Goal: Task Accomplishment & Management: Use online tool/utility

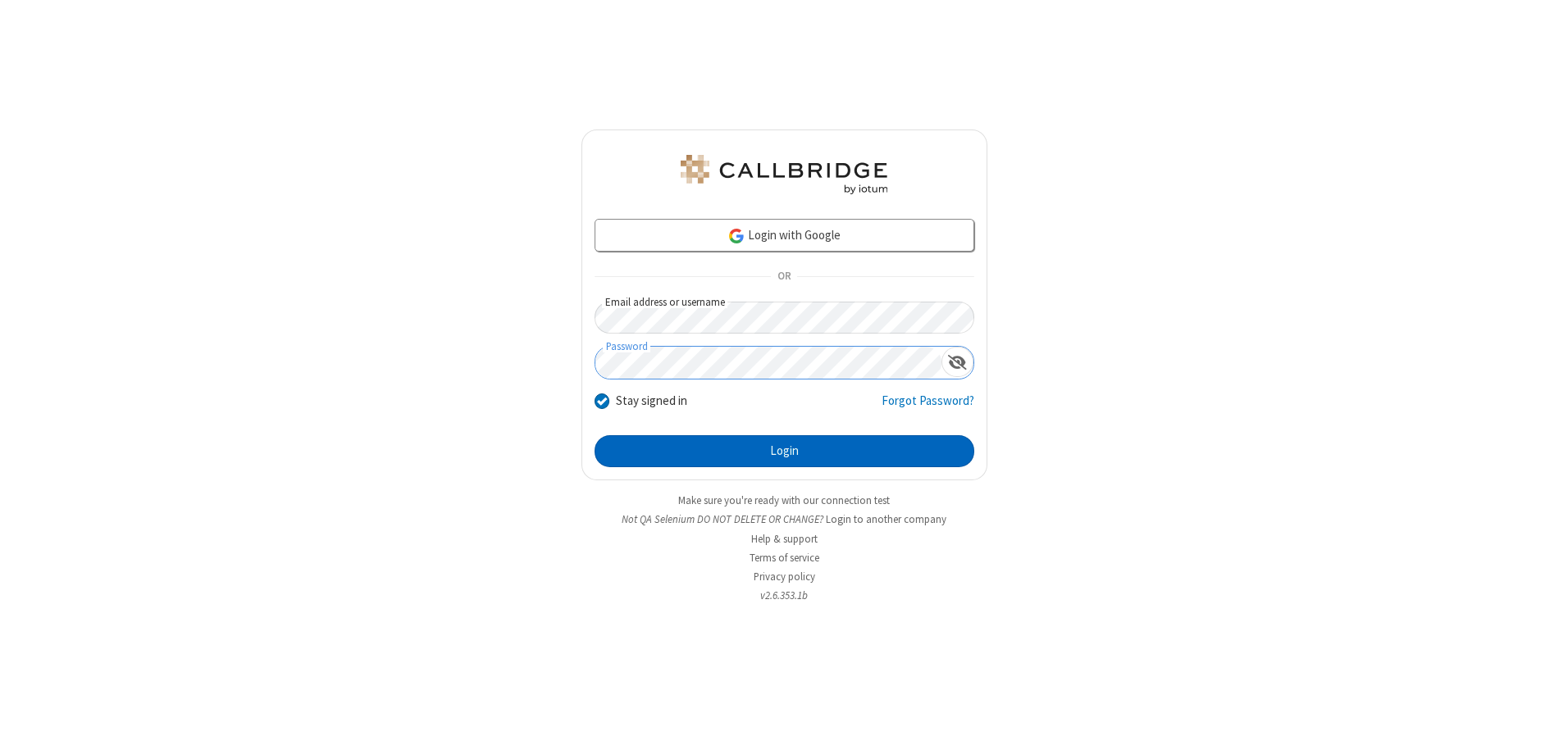
click at [784, 451] on button "Login" at bounding box center [784, 451] width 379 height 32
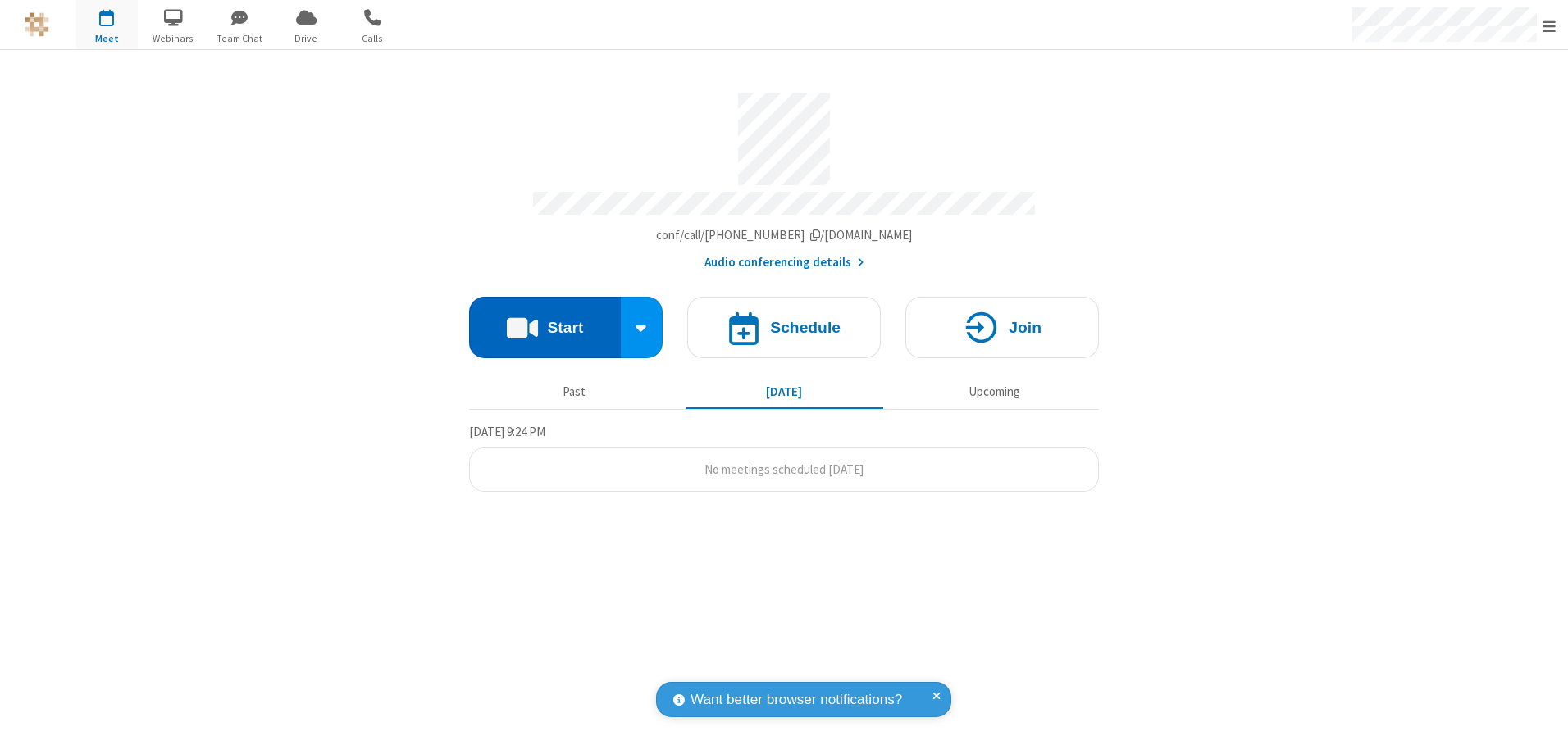
click at [544, 321] on button "Start" at bounding box center [544, 327] width 152 height 61
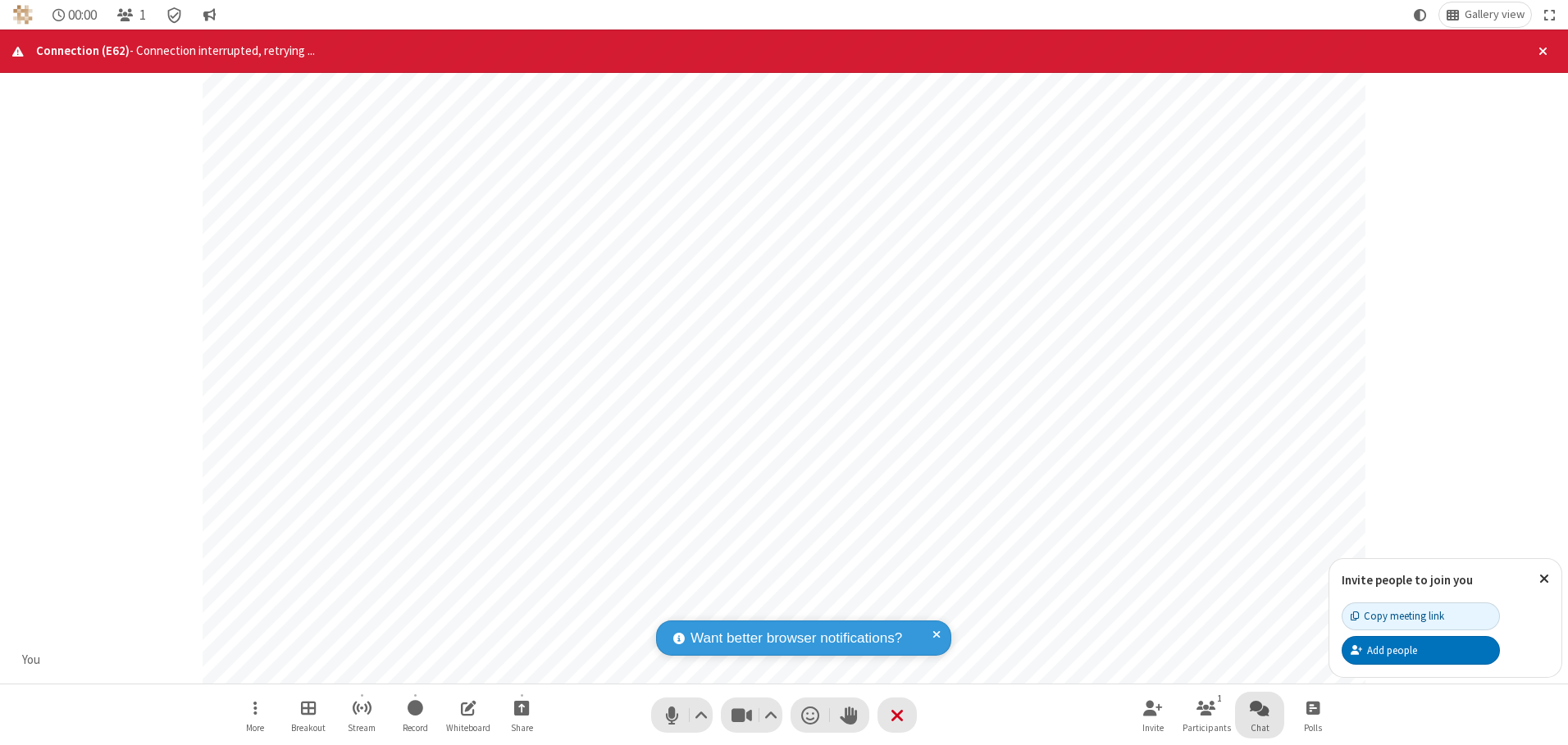
click at [1259, 707] on span "Open chat" at bounding box center [1259, 707] width 19 height 20
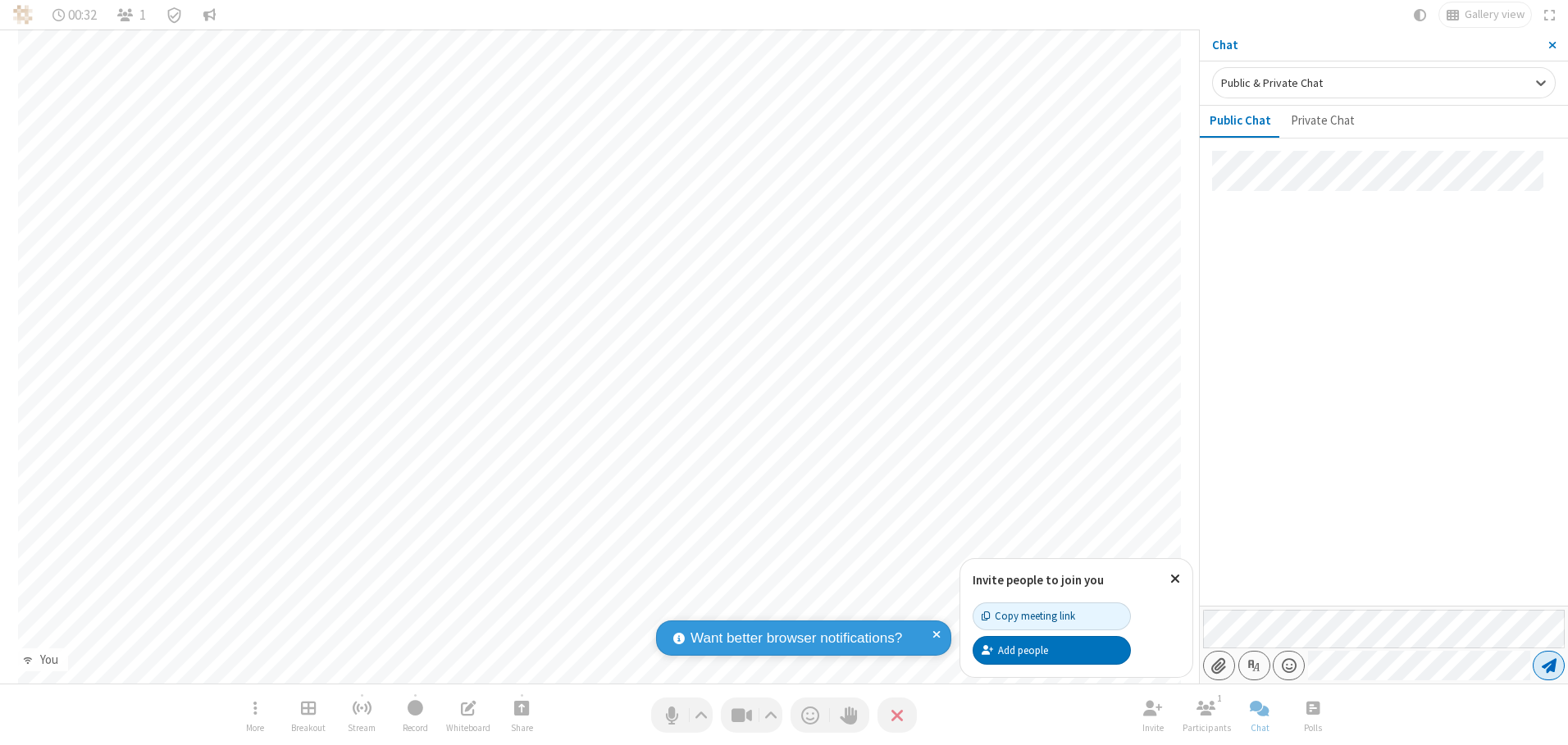
click at [1548, 665] on span "Send message" at bounding box center [1549, 665] width 15 height 17
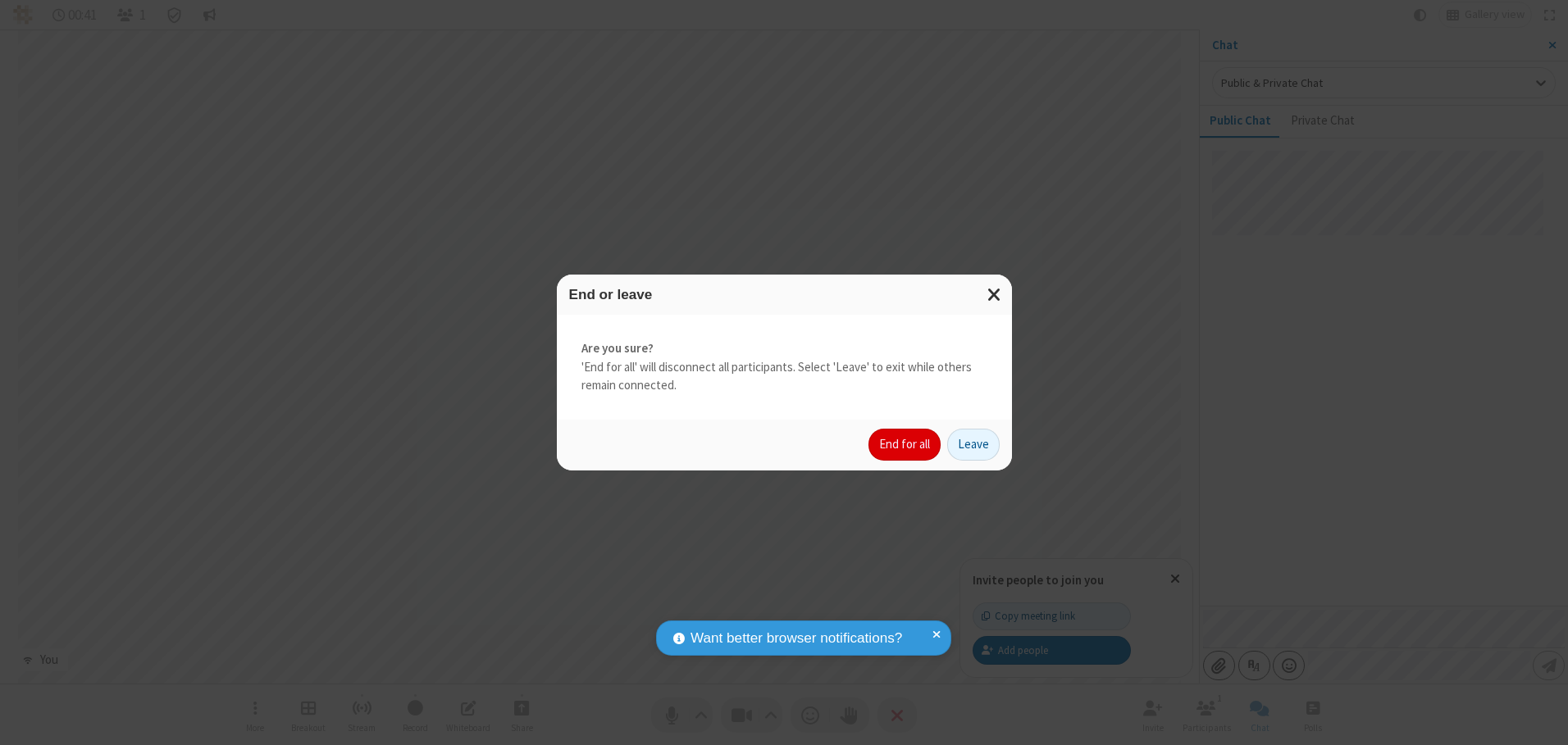
click at [905, 444] on button "End for all" at bounding box center [904, 444] width 72 height 32
